Goal: Task Accomplishment & Management: Complete application form

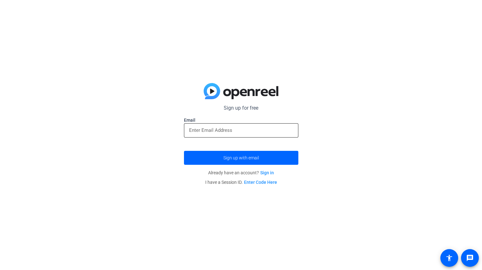
click at [202, 132] on input "email" at bounding box center [241, 131] width 104 height 8
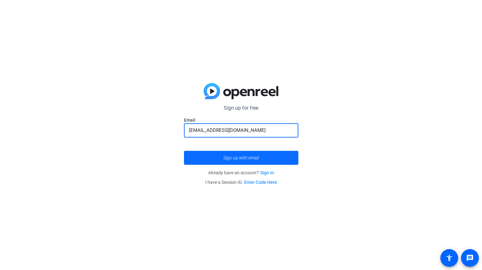
type input "bryce_smith@lakesidesd.org"
click at [233, 158] on span "Sign up with email" at bounding box center [241, 158] width 36 height 0
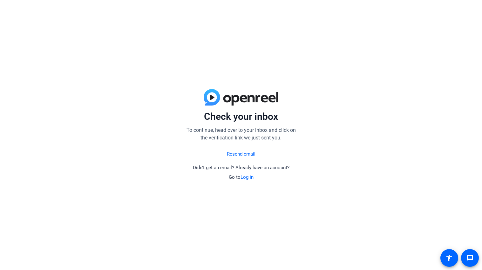
click at [207, 67] on div "Check your inbox To continue, head over to your inbox and click on the verifica…" at bounding box center [241, 135] width 482 height 270
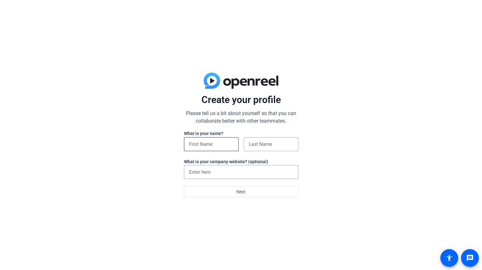
click at [218, 143] on input at bounding box center [211, 145] width 44 height 8
type input "Bryce"
click at [287, 141] on input at bounding box center [271, 145] width 44 height 8
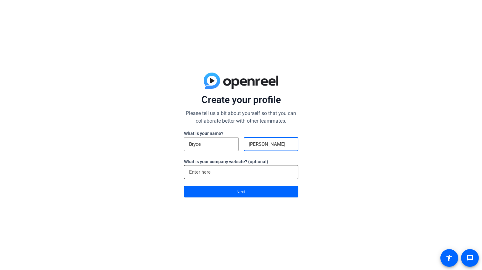
type input "[PERSON_NAME]"
click at [209, 174] on input at bounding box center [241, 173] width 104 height 8
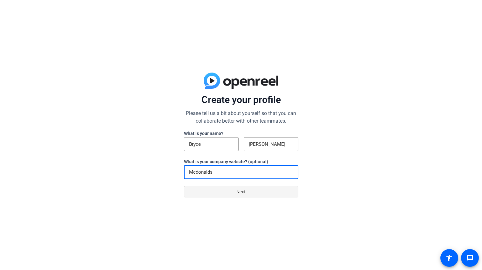
type input "Mcdonalds"
click at [225, 192] on span at bounding box center [241, 191] width 114 height 15
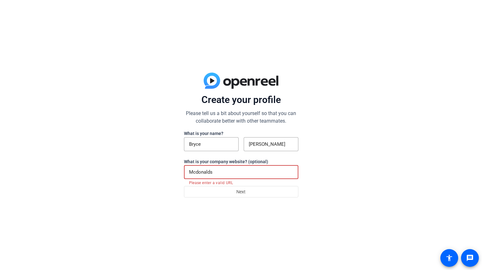
drag, startPoint x: 214, startPoint y: 172, endPoint x: 129, endPoint y: 176, distance: 85.5
click at [129, 176] on div "Create your profile Please tell us a bit about yourself so that you can collabo…" at bounding box center [241, 135] width 482 height 270
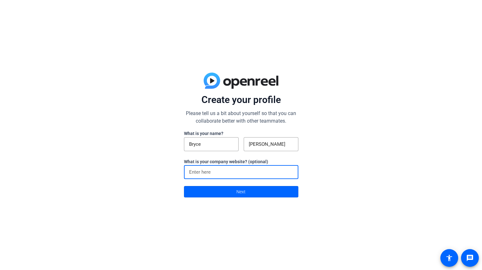
paste input "[URL][DOMAIN_NAME]"
type input "[URL][DOMAIN_NAME]"
click at [195, 189] on span at bounding box center [241, 191] width 114 height 15
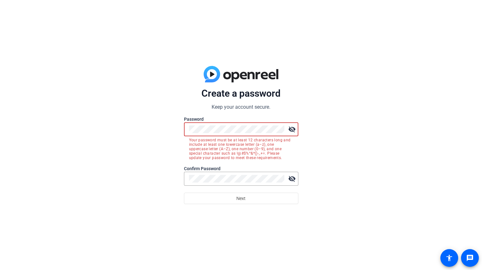
click at [291, 130] on mat-icon "visibility_off" at bounding box center [291, 129] width 13 height 13
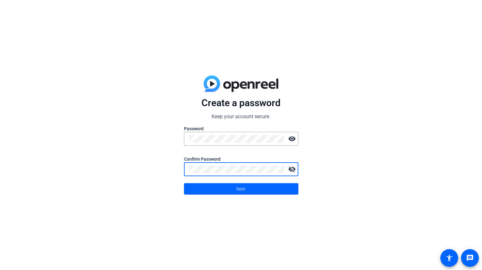
click at [293, 172] on mat-icon "visibility_off" at bounding box center [291, 169] width 13 height 13
click at [268, 188] on span at bounding box center [241, 189] width 114 height 15
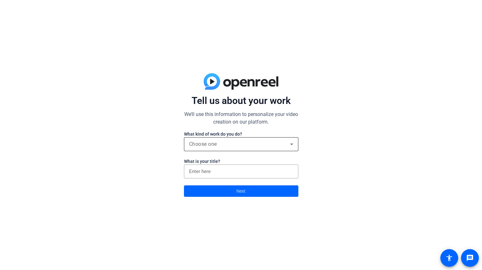
click at [265, 143] on div "Choose one" at bounding box center [239, 145] width 101 height 8
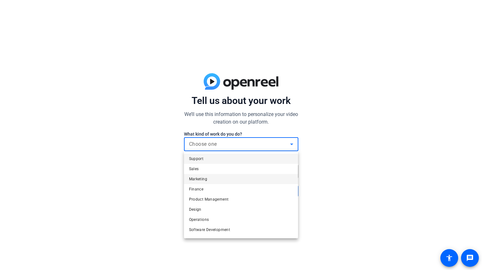
click at [219, 179] on mat-option "Marketing" at bounding box center [241, 179] width 114 height 10
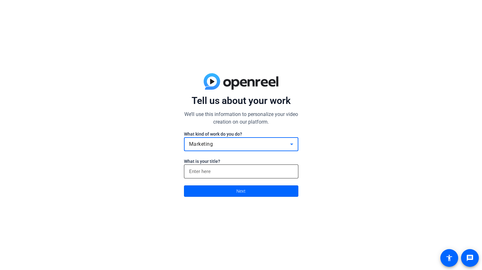
click at [225, 173] on input at bounding box center [241, 172] width 104 height 8
